Goal: Task Accomplishment & Management: Manage account settings

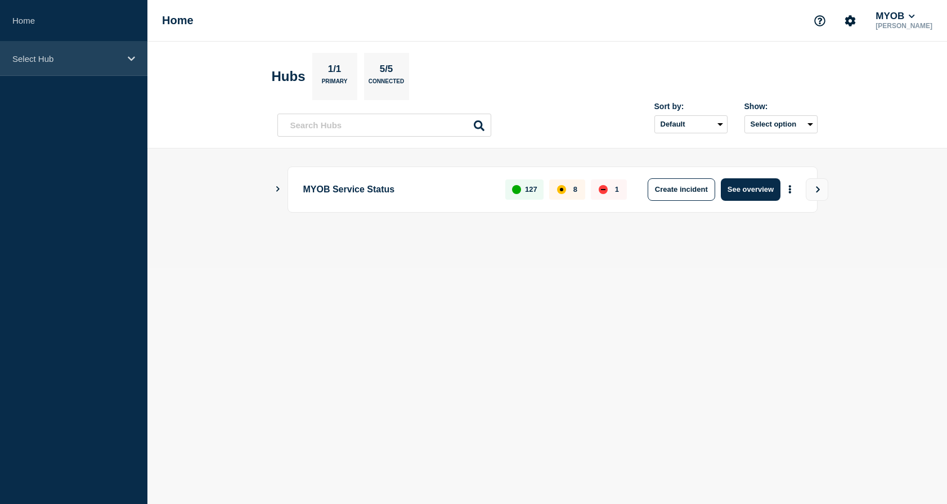
click at [109, 54] on p "Select Hub" at bounding box center [66, 59] width 108 height 10
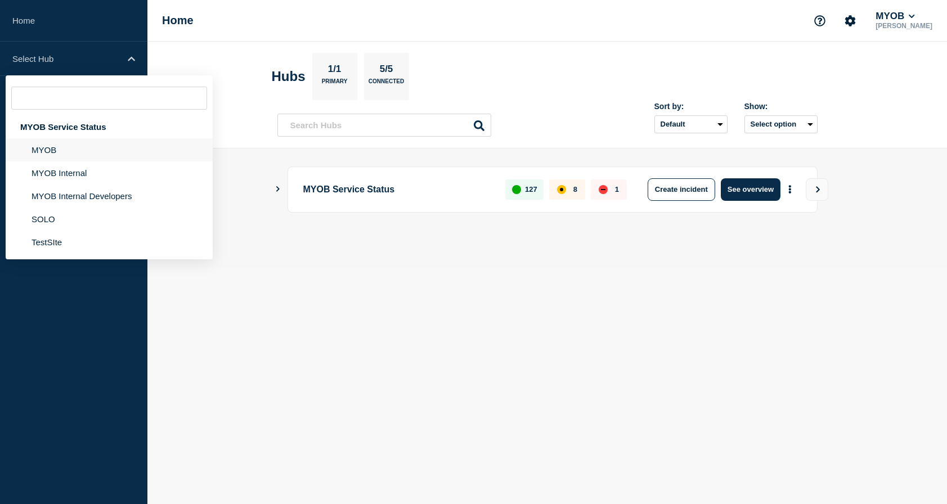
click at [75, 162] on li "MYOB" at bounding box center [109, 173] width 207 height 23
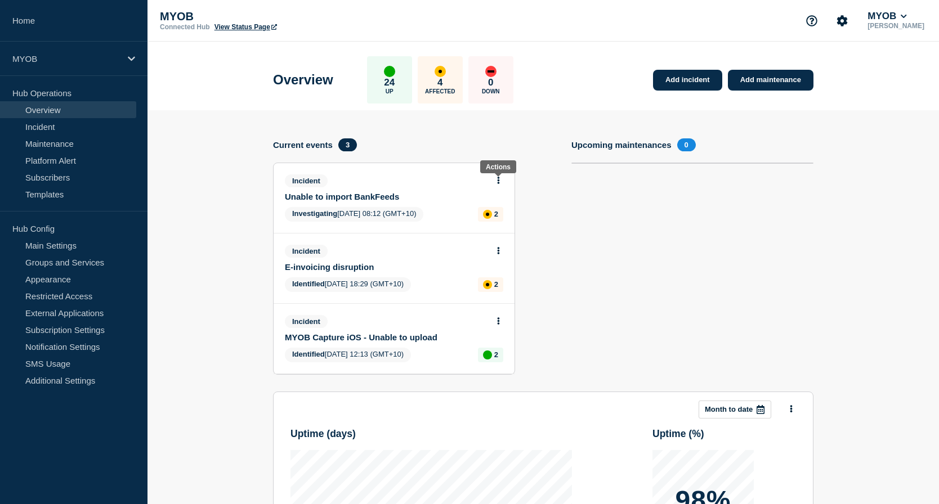
click at [500, 181] on button at bounding box center [499, 181] width 10 height 10
click at [501, 208] on link "View incident" at bounding box center [494, 207] width 46 height 9
click at [509, 222] on link "Update incident" at bounding box center [498, 222] width 55 height 9
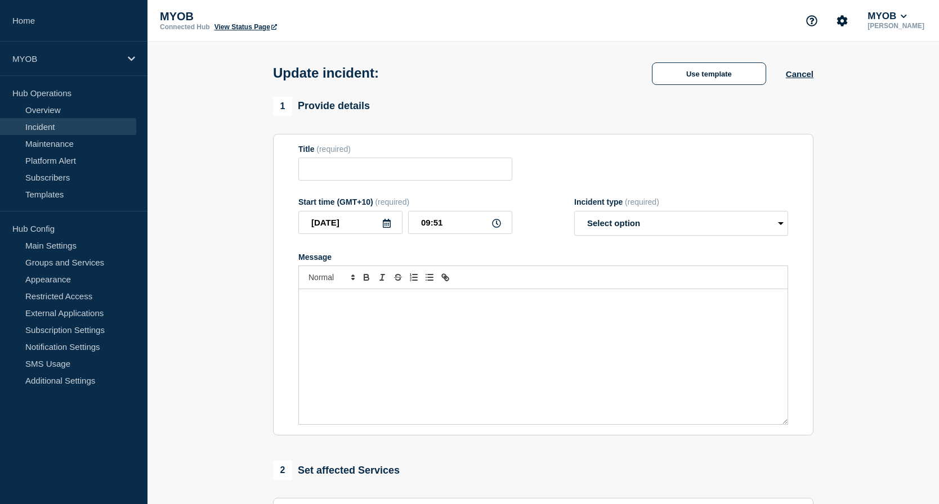
type input "Unable to import BankFeeds"
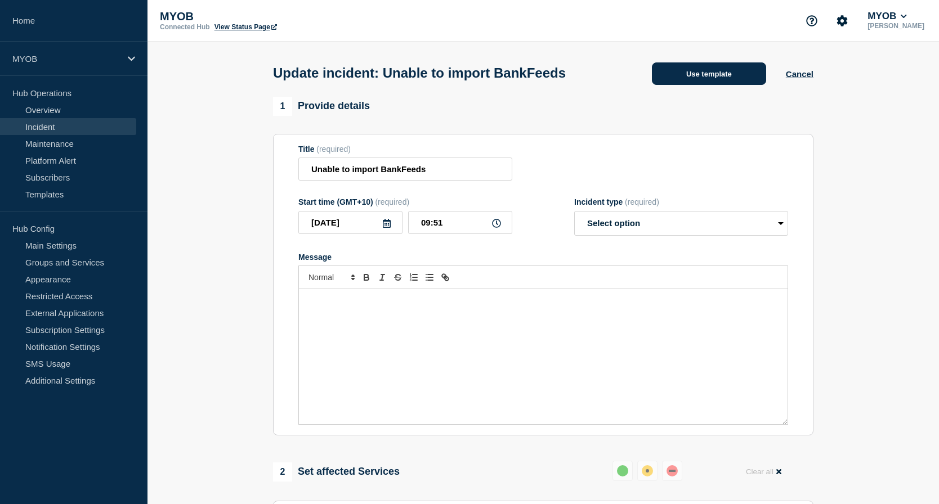
click at [701, 79] on button "Use template" at bounding box center [709, 73] width 114 height 23
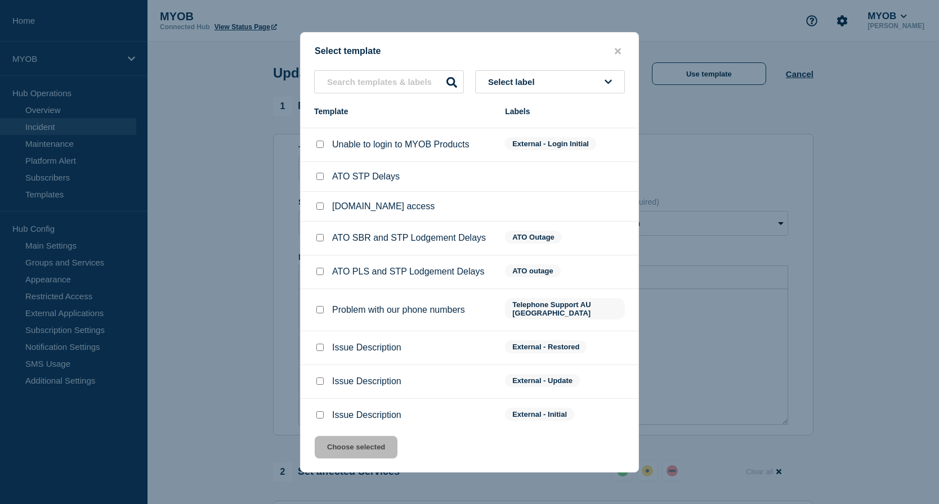
scroll to position [28, 0]
click at [318, 342] on input "Issue Description checkbox" at bounding box center [319, 345] width 7 height 7
checkbox input "true"
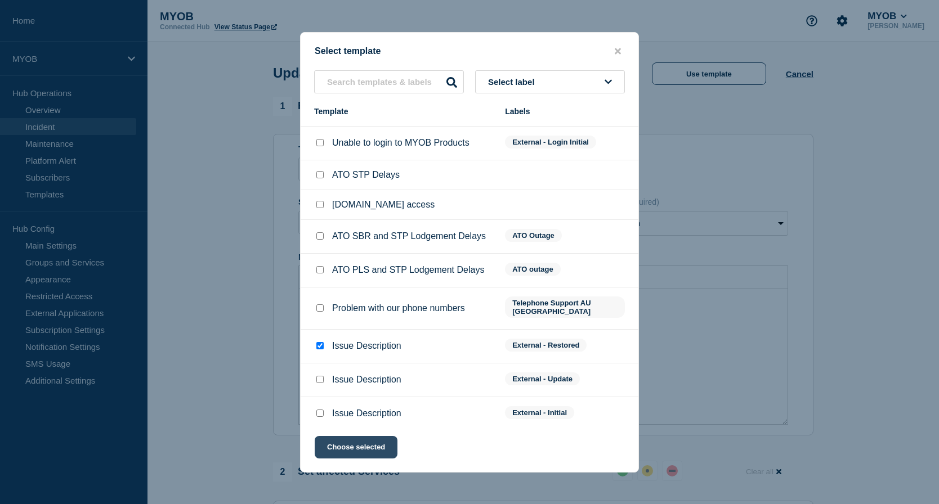
click at [376, 450] on button "Choose selected" at bounding box center [356, 447] width 83 height 23
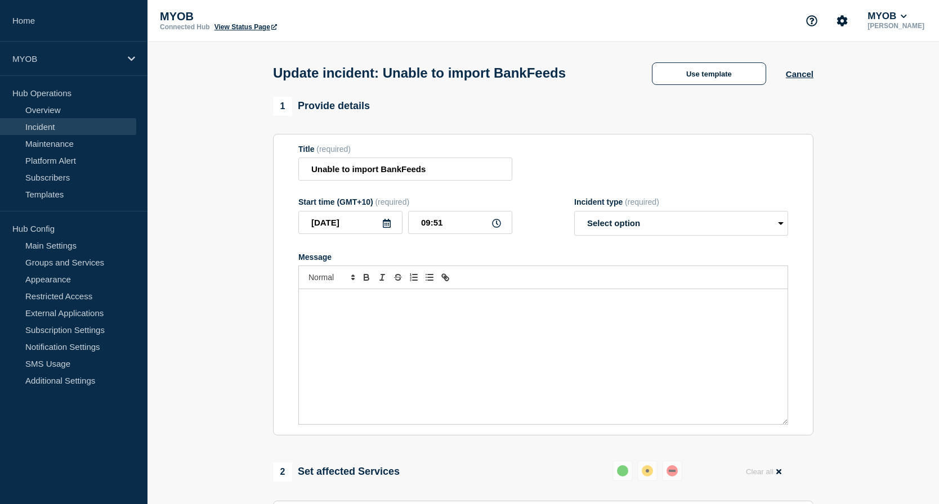
select select "resolved"
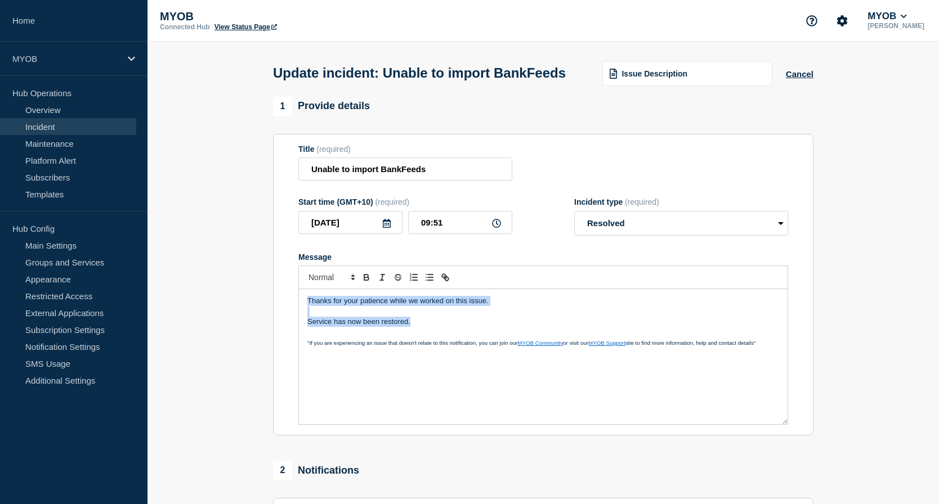
drag, startPoint x: 420, startPoint y: 344, endPoint x: 241, endPoint y: 325, distance: 180.5
click at [241, 325] on section "1 Provide details Title (required) Unable to import BankFeeds Start time (GMT+1…" at bounding box center [542, 397] width 791 height 601
copy div "Thanks for your patience while we worked on this issue. Service has now been re…"
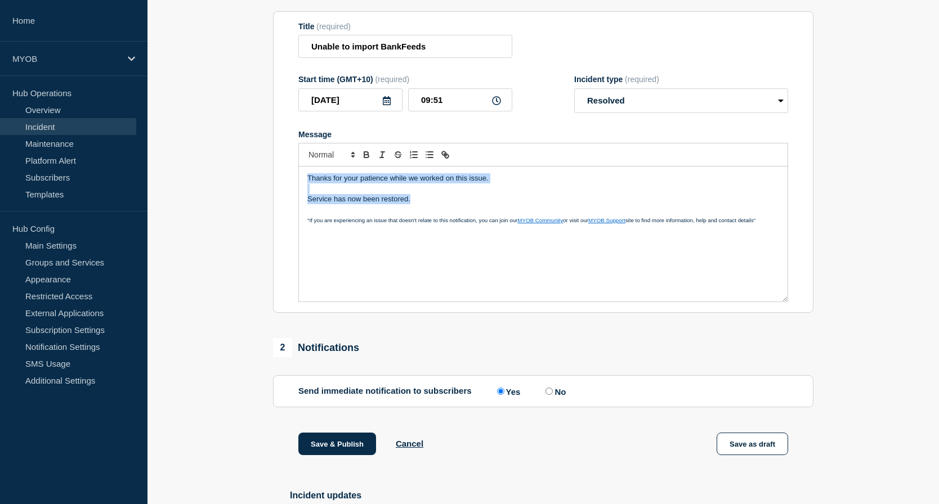
scroll to position [169, 0]
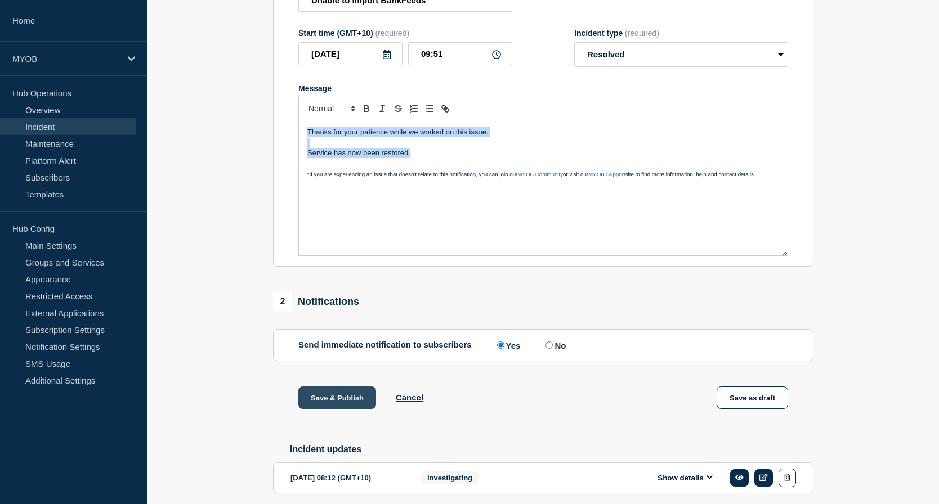
click at [336, 409] on button "Save & Publish" at bounding box center [337, 398] width 78 height 23
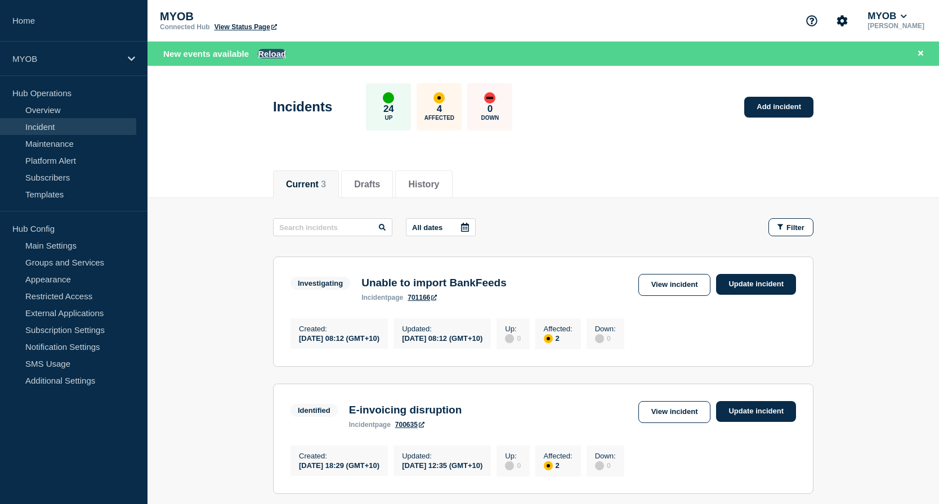
click at [275, 56] on button "Reload" at bounding box center [272, 54] width 28 height 10
